Goal: Task Accomplishment & Management: Manage account settings

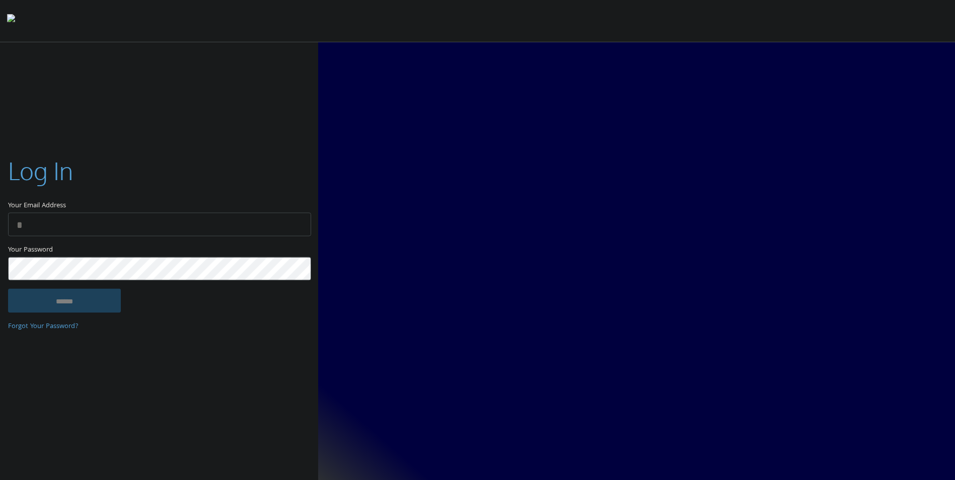
click at [169, 233] on input "Your Email Address" at bounding box center [159, 225] width 303 height 24
type input "**********"
click at [76, 312] on input "******" at bounding box center [64, 301] width 113 height 24
